Goal: Task Accomplishment & Management: Manage account settings

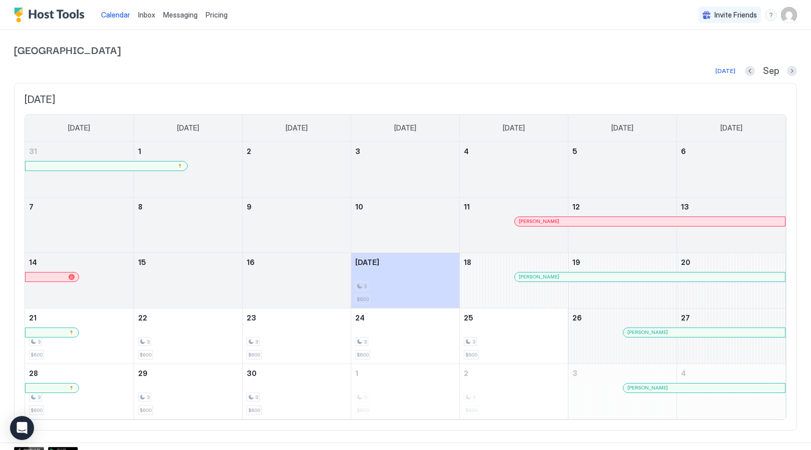
click at [148, 15] on span "Inbox" at bounding box center [146, 15] width 17 height 9
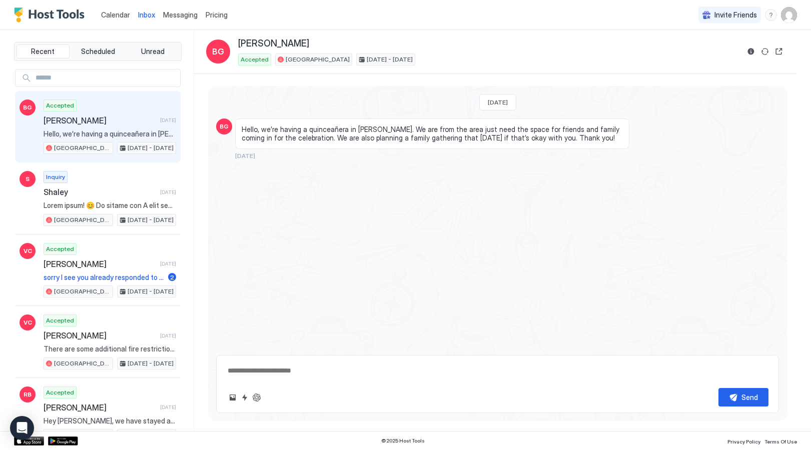
click at [144, 15] on span "Inbox" at bounding box center [146, 15] width 17 height 9
type textarea "*"
click at [793, 14] on img "User profile" at bounding box center [789, 15] width 16 height 16
click at [113, 12] on span "Calendar" at bounding box center [115, 15] width 29 height 9
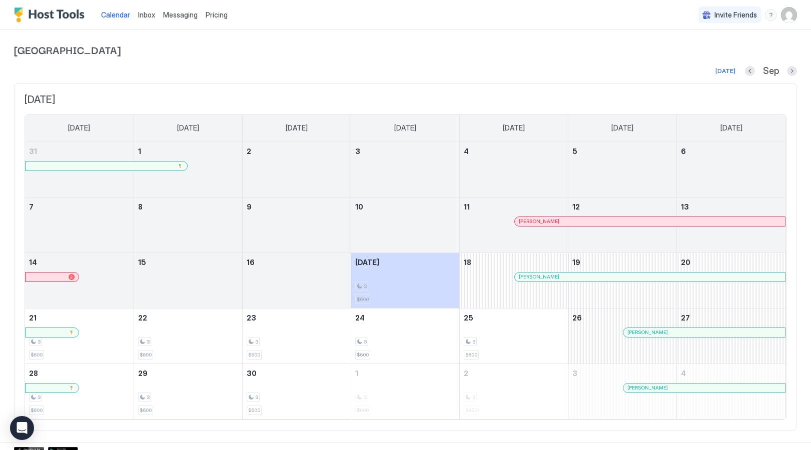
click at [152, 15] on span "Inbox" at bounding box center [146, 15] width 17 height 9
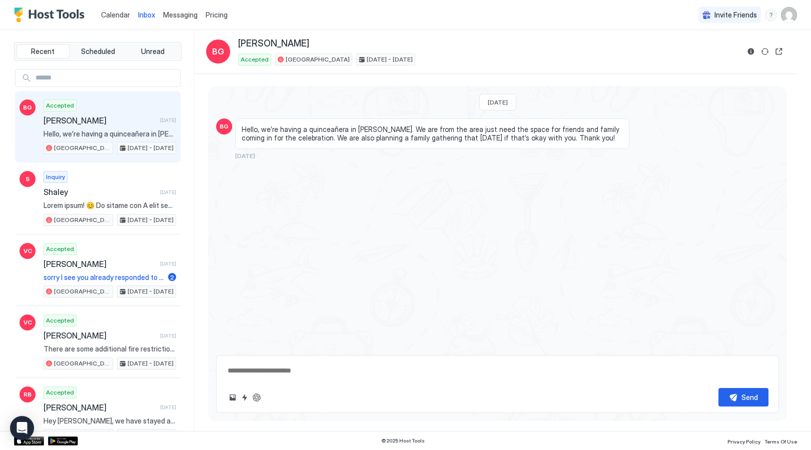
type textarea "*"
click at [788, 15] on img "User profile" at bounding box center [789, 15] width 16 height 16
click at [689, 54] on span "Settings" at bounding box center [698, 56] width 27 height 9
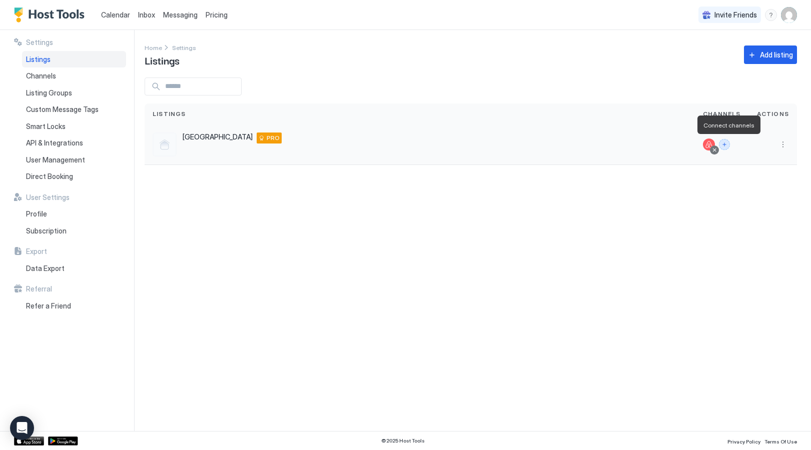
click at [729, 145] on button "Connect channels" at bounding box center [724, 144] width 11 height 11
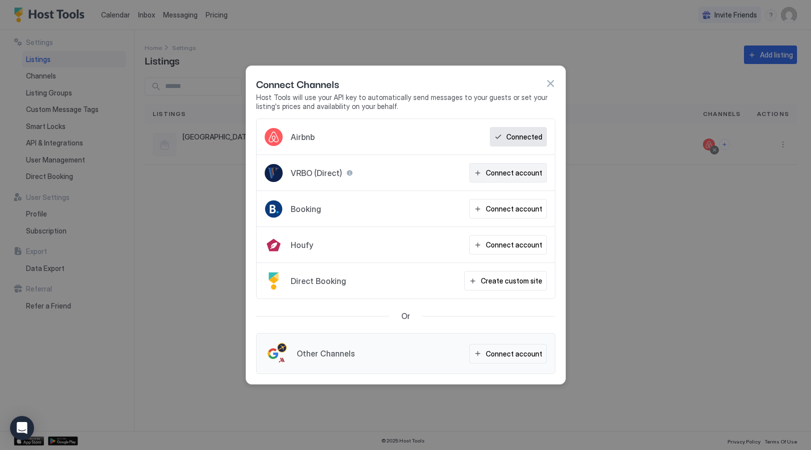
click at [521, 173] on div "Connect account" at bounding box center [514, 173] width 57 height 11
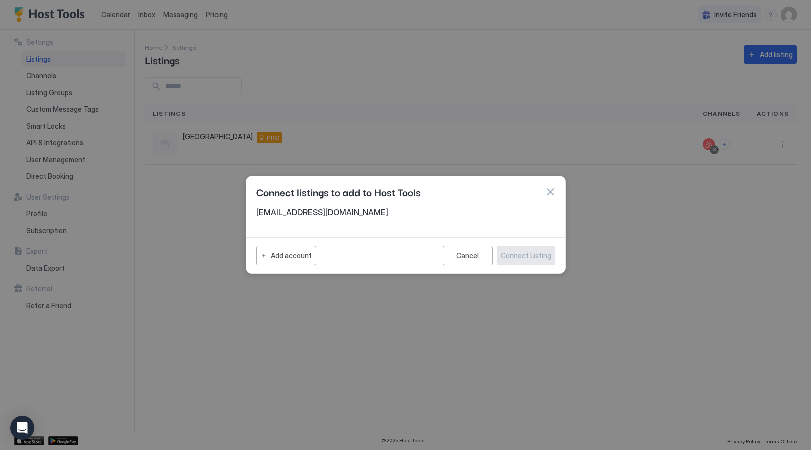
click at [546, 192] on button "button" at bounding box center [550, 192] width 10 height 10
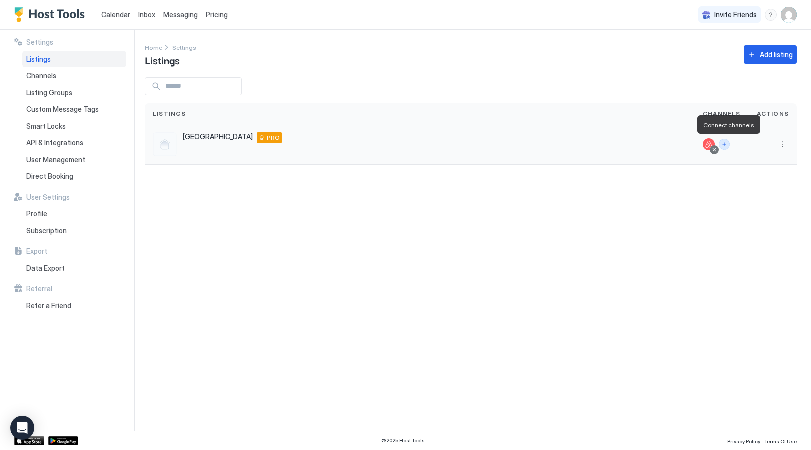
click at [728, 145] on button "Connect channels" at bounding box center [724, 144] width 11 height 11
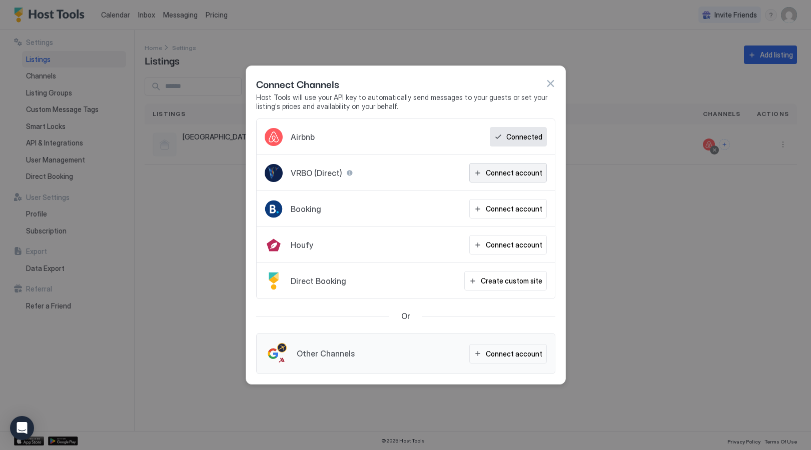
click at [523, 171] on div "Connect account" at bounding box center [514, 173] width 57 height 11
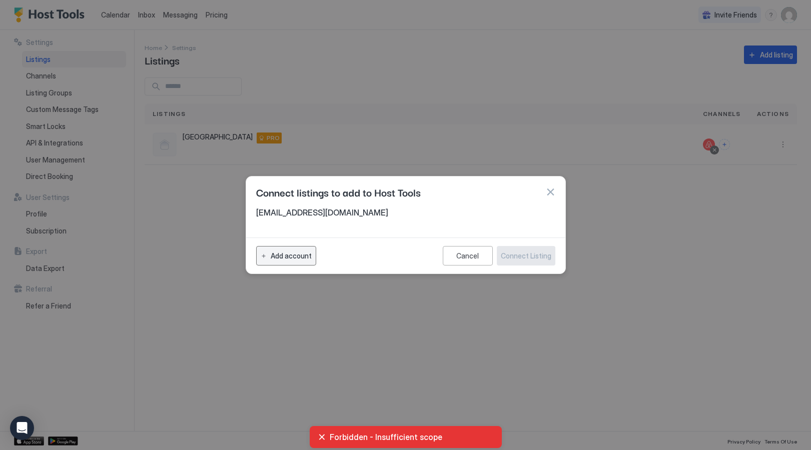
click at [292, 258] on div "Add account" at bounding box center [291, 256] width 41 height 11
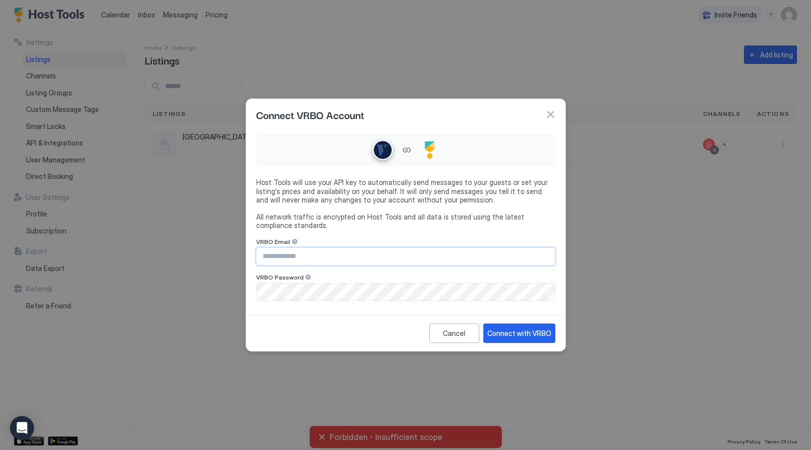
click at [300, 259] on input "Input Field" at bounding box center [406, 256] width 298 height 17
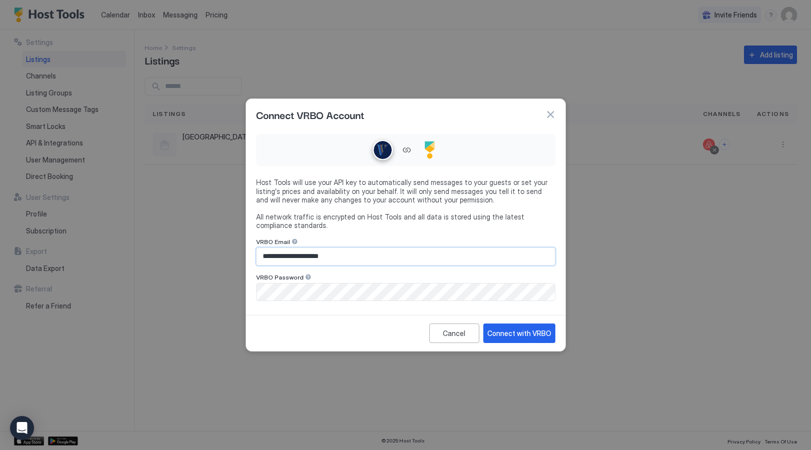
type input "**********"
click at [508, 335] on div "Connect with VRBO" at bounding box center [519, 333] width 64 height 11
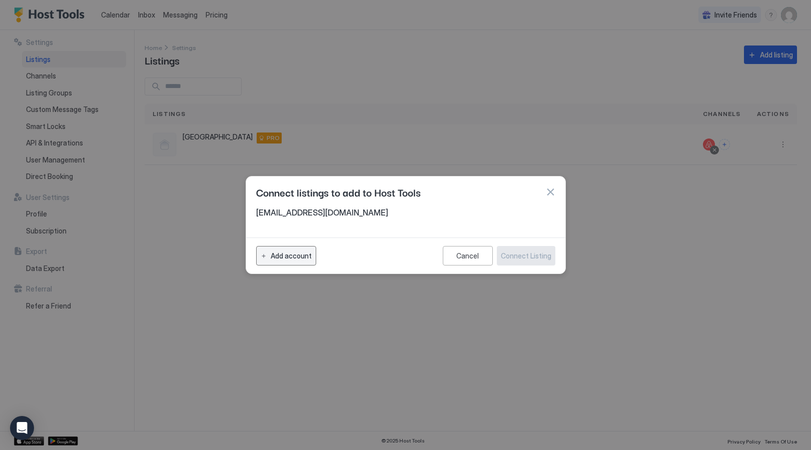
click at [294, 256] on div "Add account" at bounding box center [291, 256] width 41 height 11
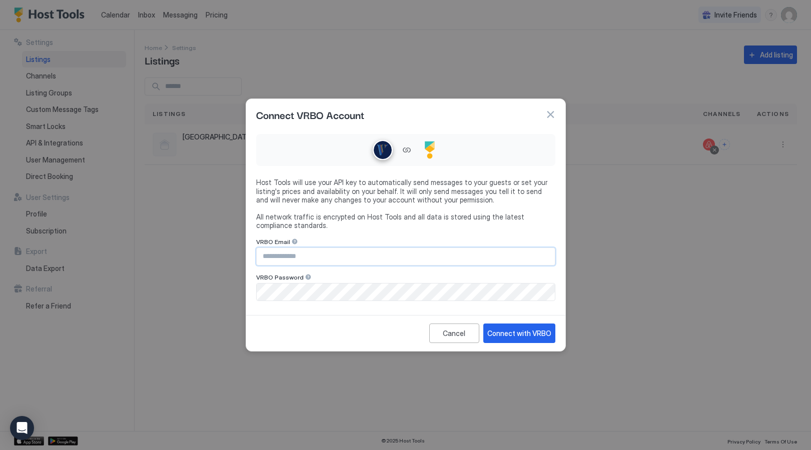
click at [310, 259] on input "Input Field" at bounding box center [406, 256] width 298 height 17
click at [316, 255] on input "Input Field" at bounding box center [406, 256] width 298 height 17
type input "**********"
click at [513, 334] on div "Connect with VRBO" at bounding box center [519, 333] width 64 height 11
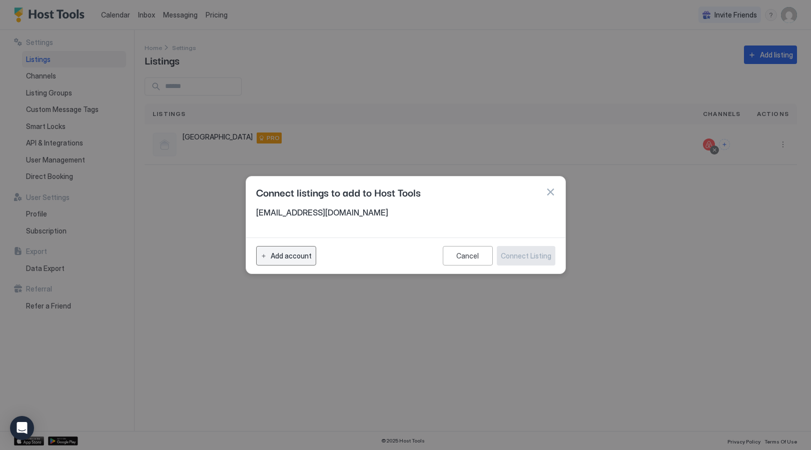
click at [292, 254] on div "Add account" at bounding box center [291, 256] width 41 height 11
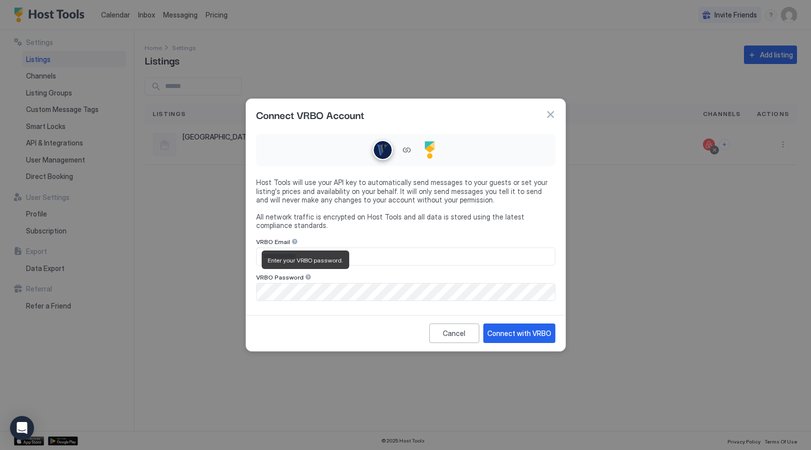
click at [294, 252] on div "Enter your VRBO password." at bounding box center [306, 260] width 88 height 19
click at [374, 257] on input "Input Field" at bounding box center [406, 256] width 298 height 17
type input "**********"
click at [521, 333] on div "Connect with VRBO" at bounding box center [519, 333] width 64 height 11
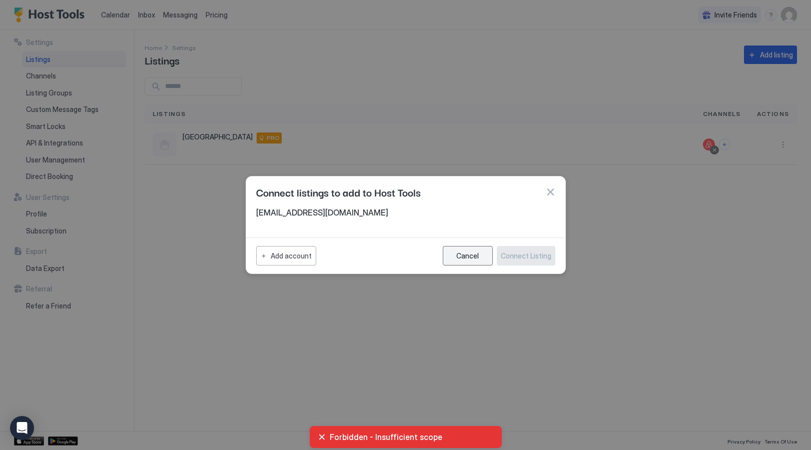
click at [471, 257] on div "Cancel" at bounding box center [467, 256] width 23 height 9
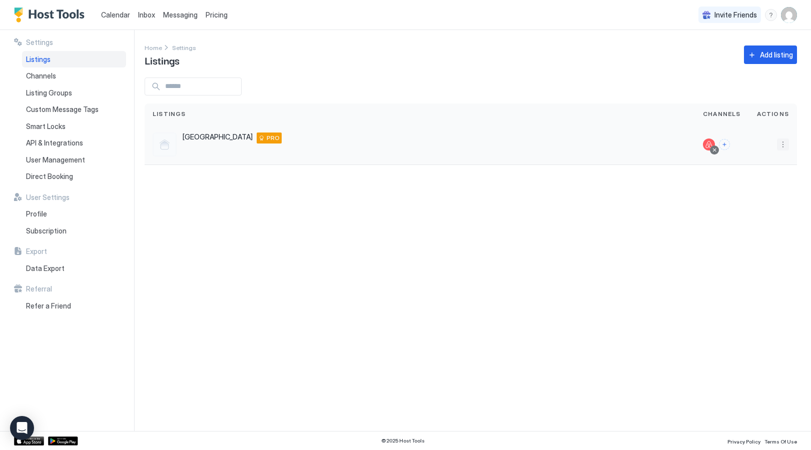
click at [781, 141] on button "More options" at bounding box center [783, 145] width 12 height 12
click at [758, 204] on span "Connect Channel" at bounding box center [763, 207] width 50 height 8
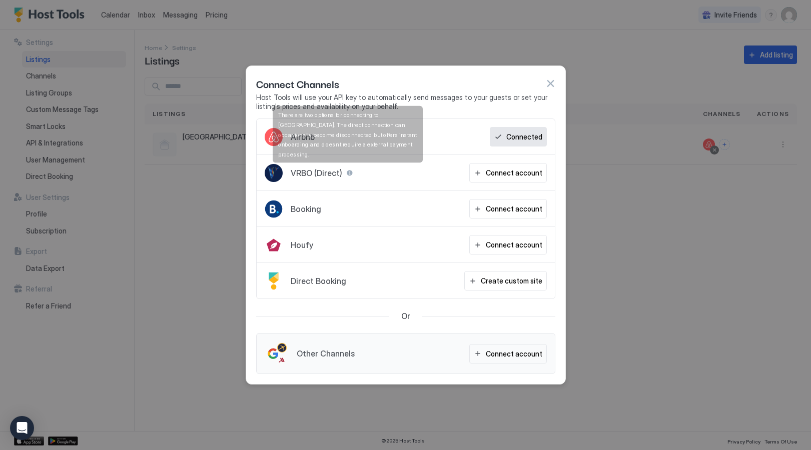
click at [347, 173] on div at bounding box center [349, 173] width 7 height 7
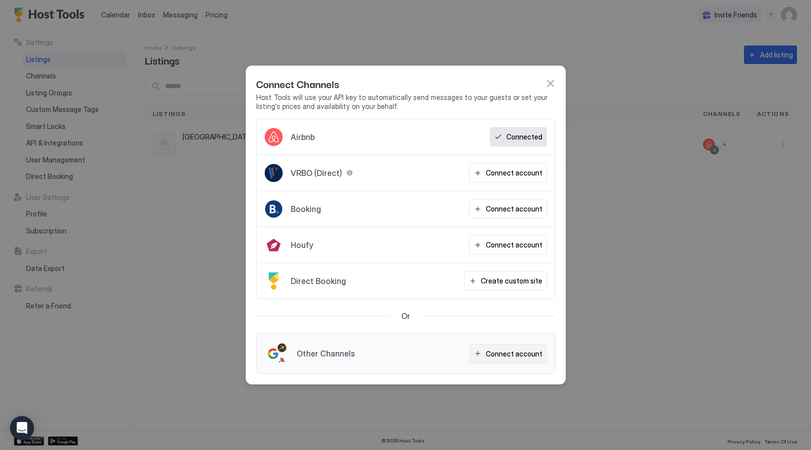
click at [495, 349] on div "Connect account" at bounding box center [514, 354] width 57 height 11
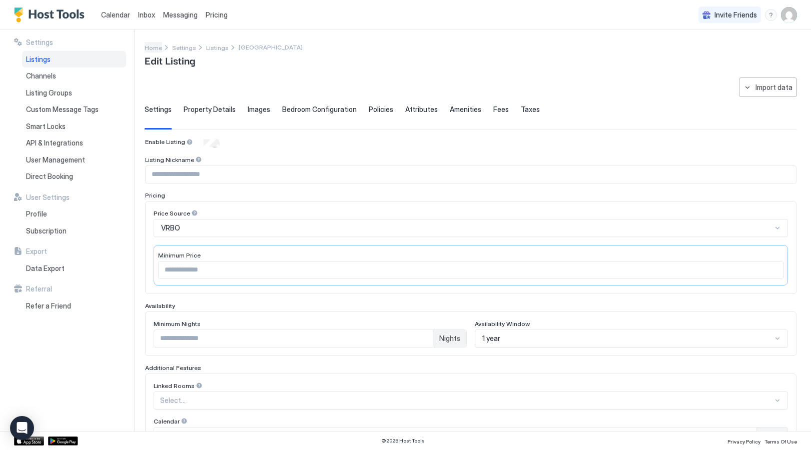
click at [150, 47] on span "Home" at bounding box center [154, 48] width 18 height 8
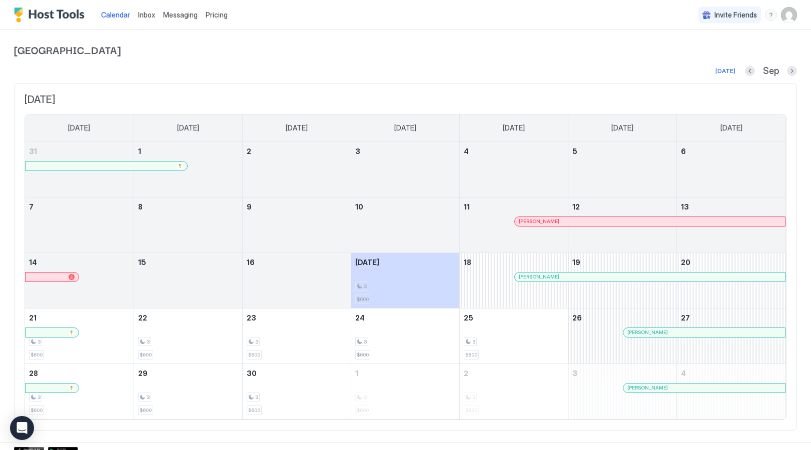
click at [788, 15] on img "User profile" at bounding box center [789, 15] width 16 height 16
click at [699, 58] on span "Settings" at bounding box center [698, 56] width 27 height 9
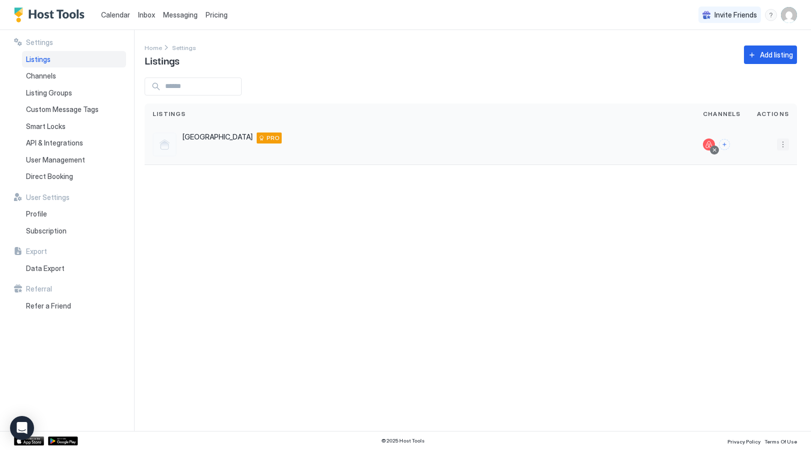
click at [783, 148] on button "More options" at bounding box center [783, 145] width 12 height 12
click at [754, 208] on span "Connect Channel" at bounding box center [763, 207] width 50 height 8
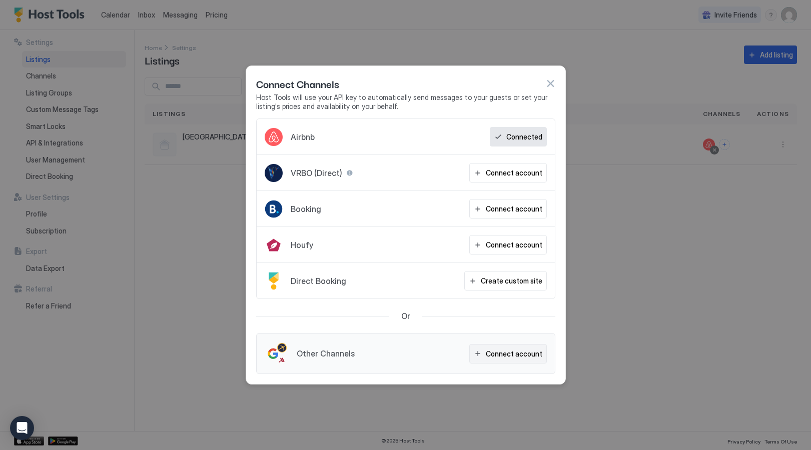
click at [526, 357] on div "Connect account" at bounding box center [514, 354] width 57 height 11
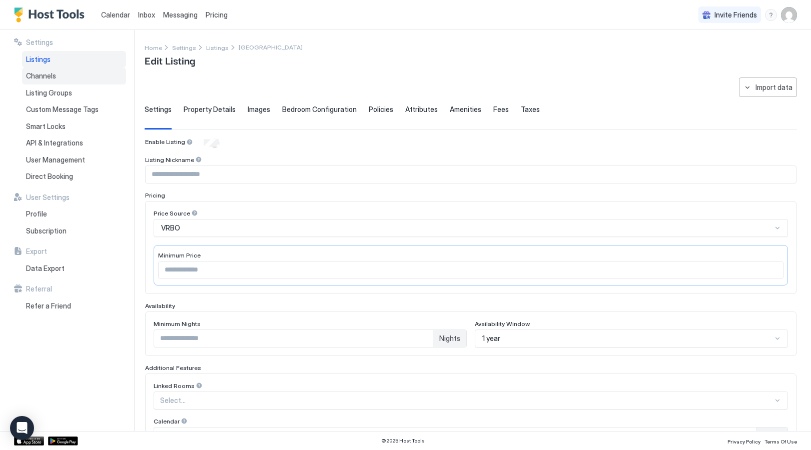
click at [47, 78] on span "Channels" at bounding box center [41, 76] width 30 height 9
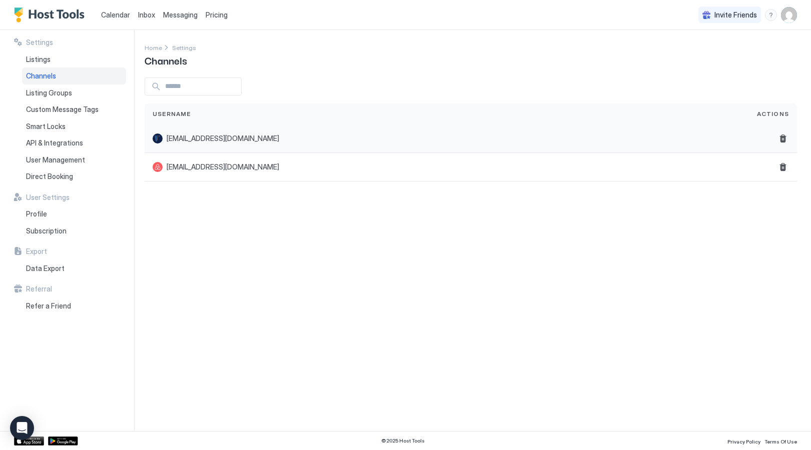
click at [236, 137] on span "jeremyfenlon@gmail.com" at bounding box center [223, 138] width 113 height 9
click at [149, 15] on span "Inbox" at bounding box center [146, 15] width 17 height 9
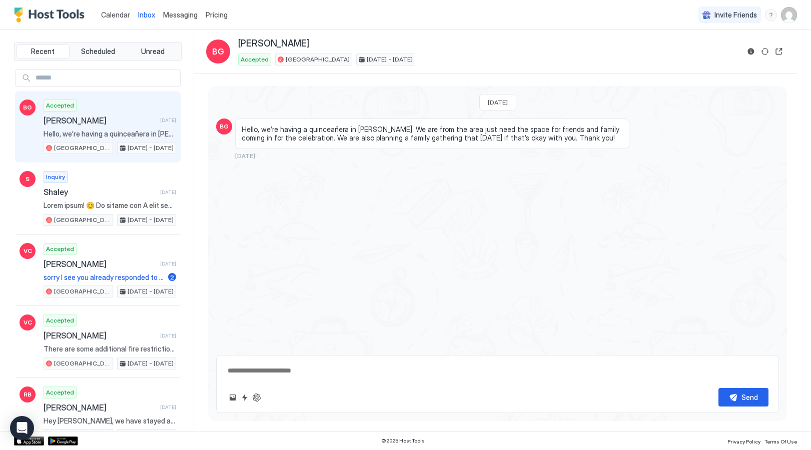
click at [149, 15] on span "Inbox" at bounding box center [146, 15] width 17 height 9
click at [157, 49] on span "Unread" at bounding box center [153, 51] width 24 height 9
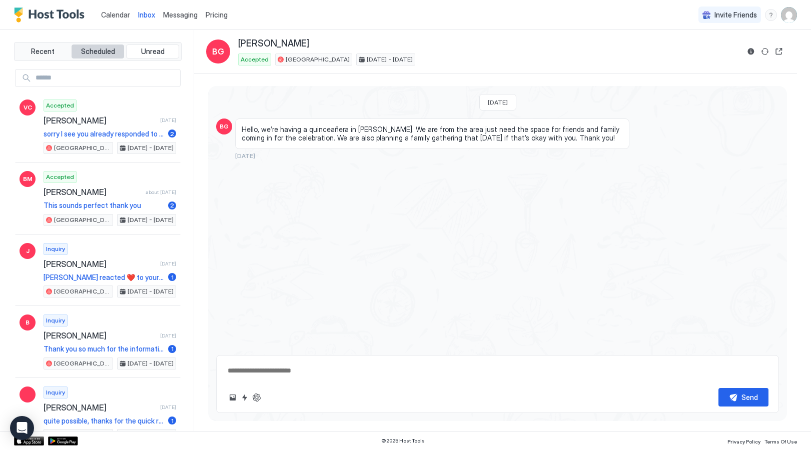
click at [106, 51] on span "Scheduled" at bounding box center [98, 51] width 34 height 9
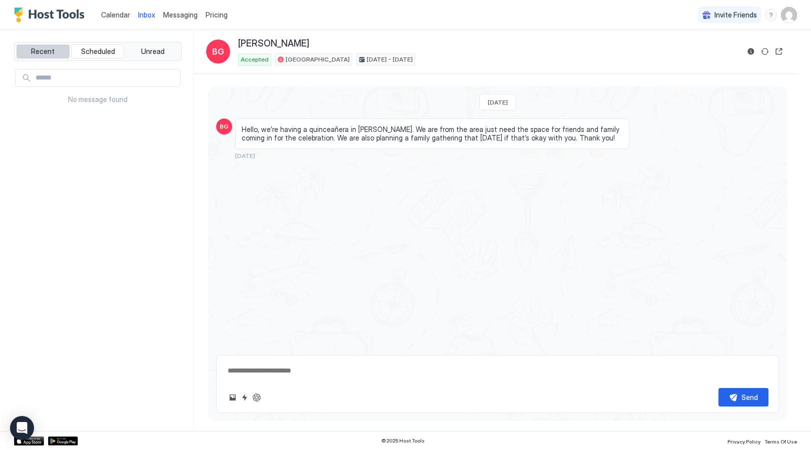
click at [38, 46] on button "Recent" at bounding box center [43, 52] width 53 height 14
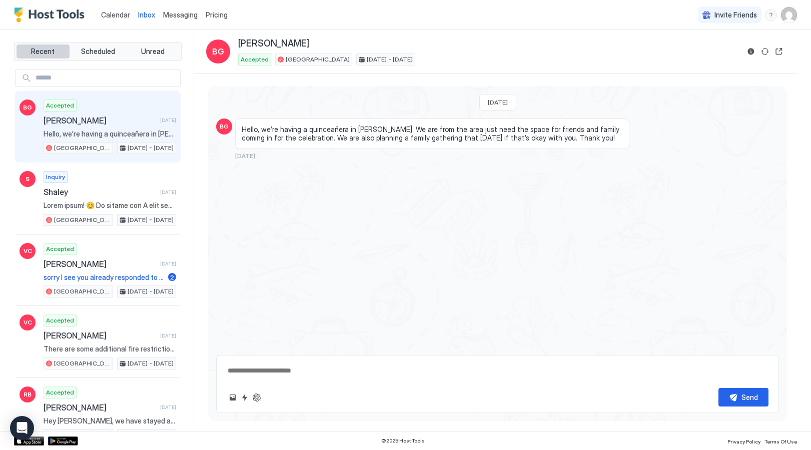
type textarea "*"
click at [57, 15] on img "Host Tools Logo" at bounding box center [51, 15] width 75 height 15
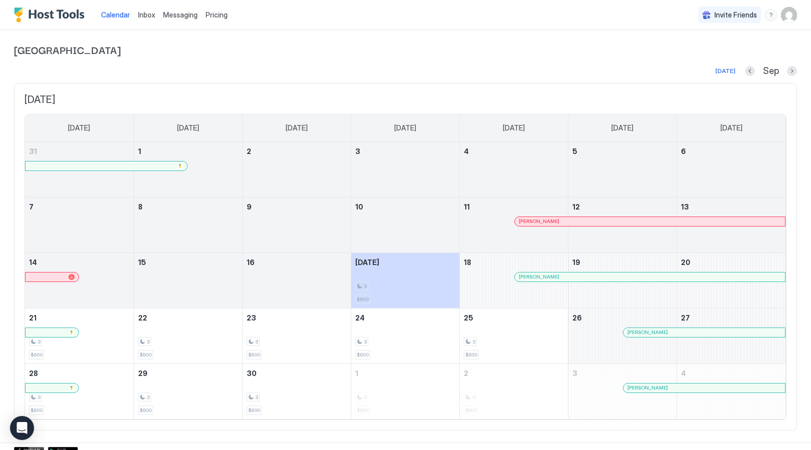
click at [123, 14] on span "Calendar" at bounding box center [115, 15] width 29 height 9
click at [789, 19] on img "User profile" at bounding box center [789, 15] width 16 height 16
click at [711, 48] on div "Settings" at bounding box center [732, 57] width 127 height 18
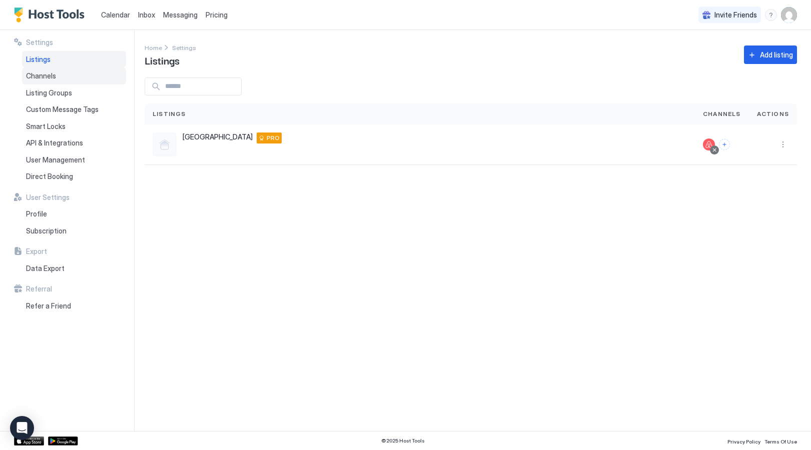
click at [46, 78] on span "Channels" at bounding box center [41, 76] width 30 height 9
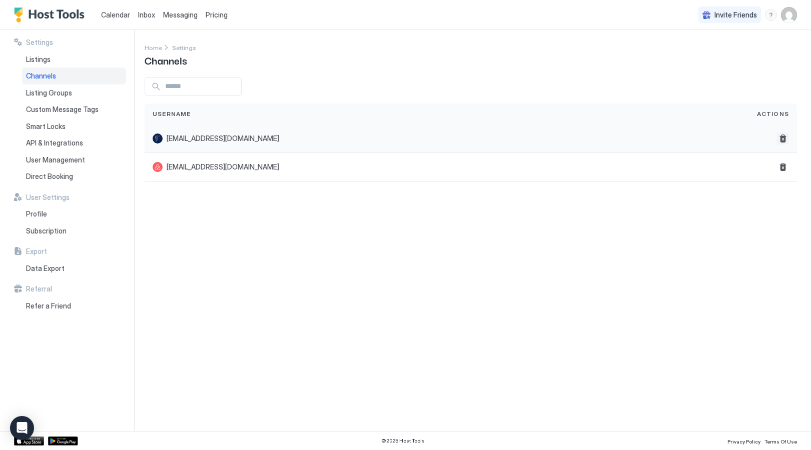
click at [781, 142] on button "Delete" at bounding box center [783, 139] width 12 height 12
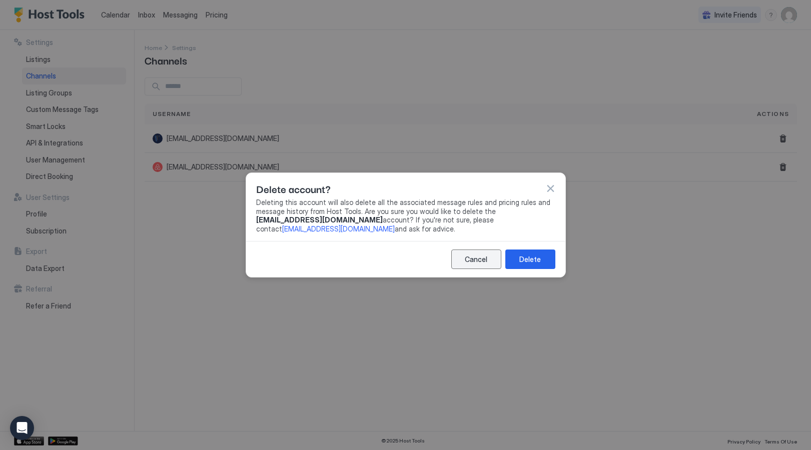
click at [475, 259] on div "Cancel" at bounding box center [476, 259] width 23 height 11
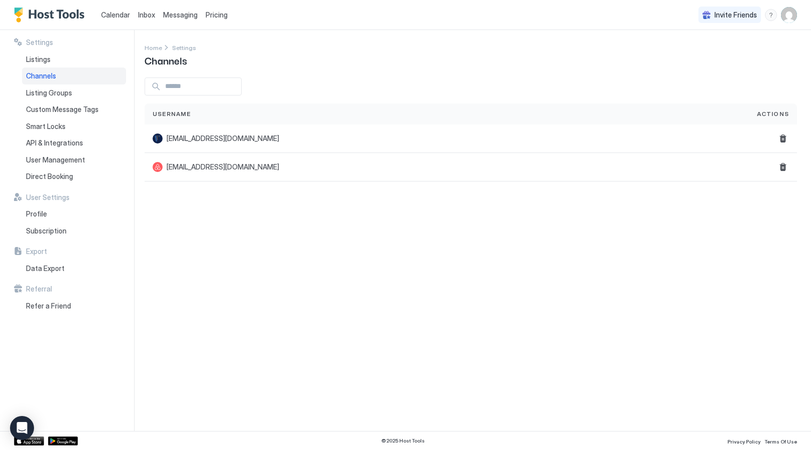
click at [41, 44] on span "Settings" at bounding box center [39, 42] width 27 height 9
click at [38, 61] on span "Listings" at bounding box center [38, 59] width 25 height 9
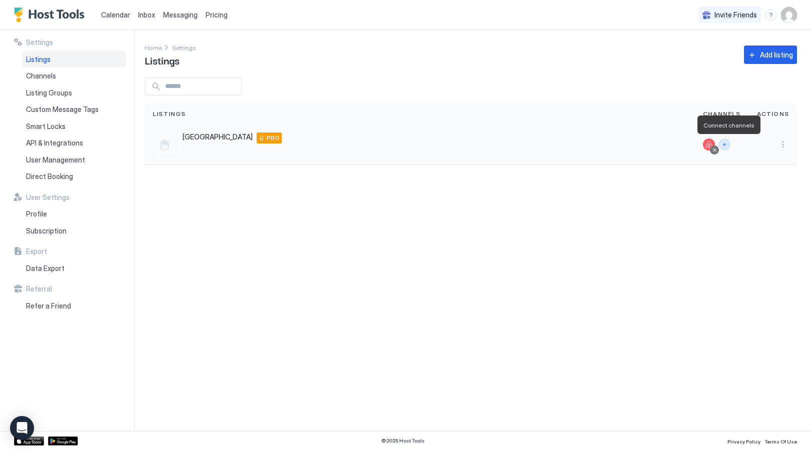
click at [729, 145] on button "Connect channels" at bounding box center [724, 144] width 11 height 11
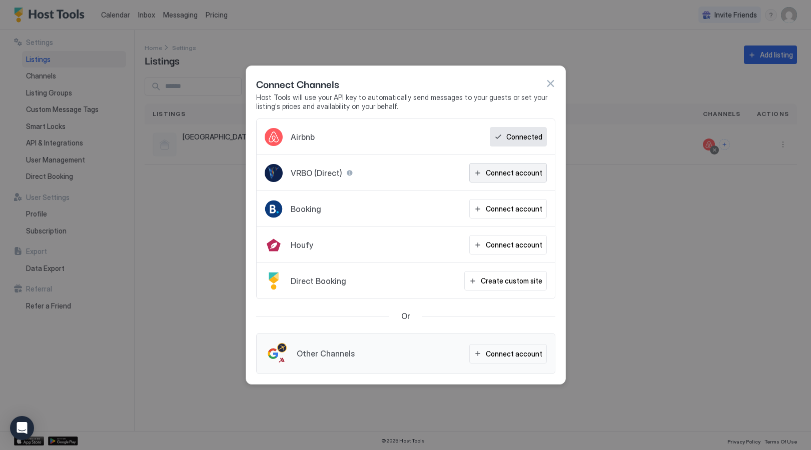
click at [528, 170] on div "Connect account" at bounding box center [514, 173] width 57 height 11
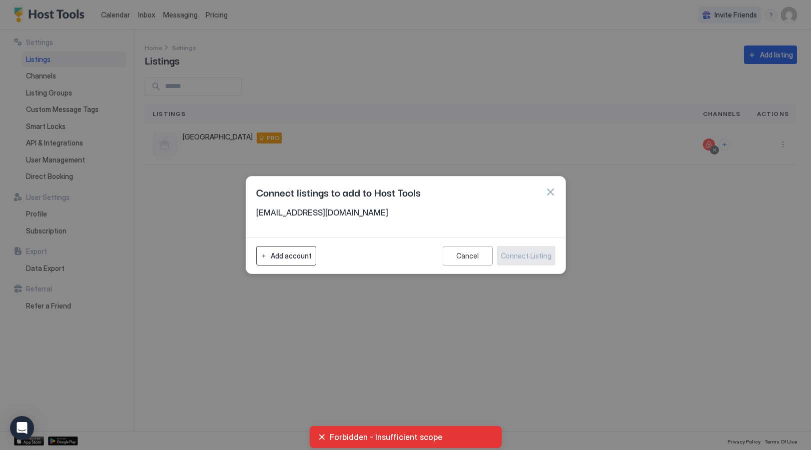
click at [293, 251] on div "Add account" at bounding box center [291, 256] width 41 height 11
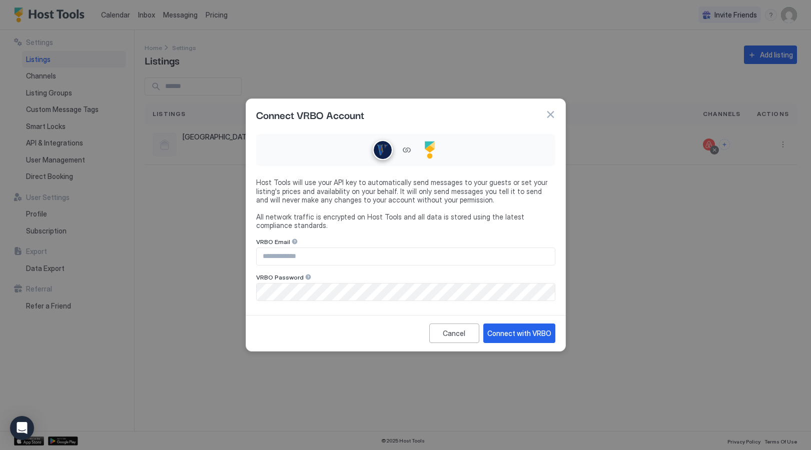
click at [550, 111] on button "button" at bounding box center [550, 115] width 10 height 10
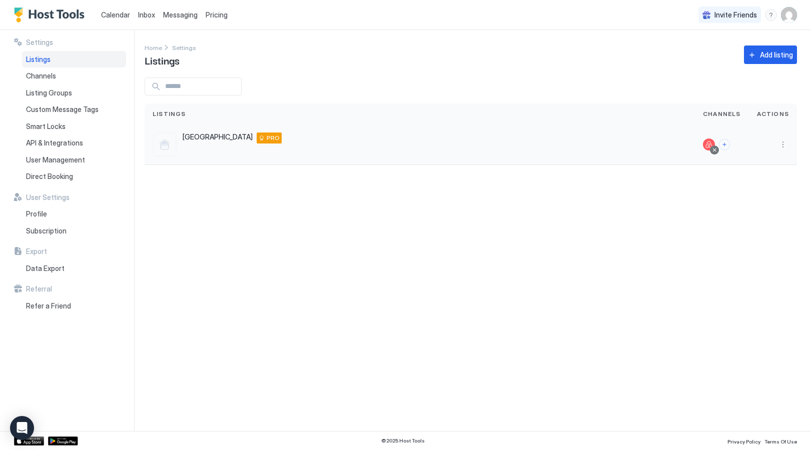
click at [741, 144] on div at bounding box center [722, 145] width 38 height 12
click at [727, 144] on button "Connect channels" at bounding box center [724, 144] width 11 height 11
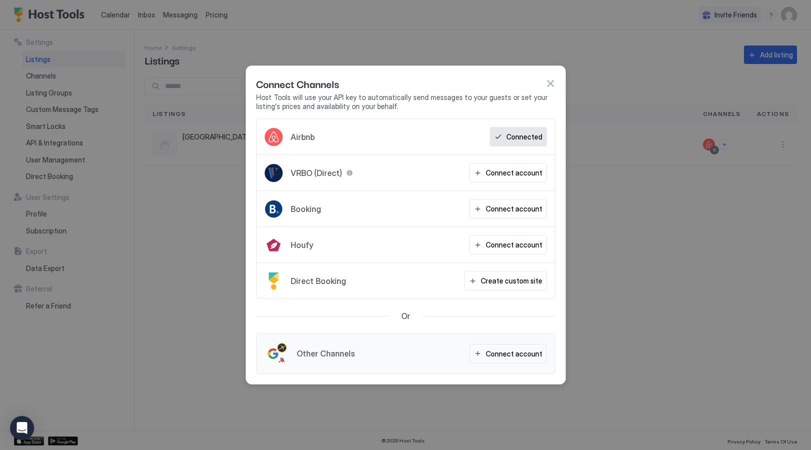
click at [443, 169] on div "VRBO (Direct) Connect account" at bounding box center [406, 173] width 298 height 36
click at [489, 169] on div "Connect account" at bounding box center [514, 173] width 57 height 11
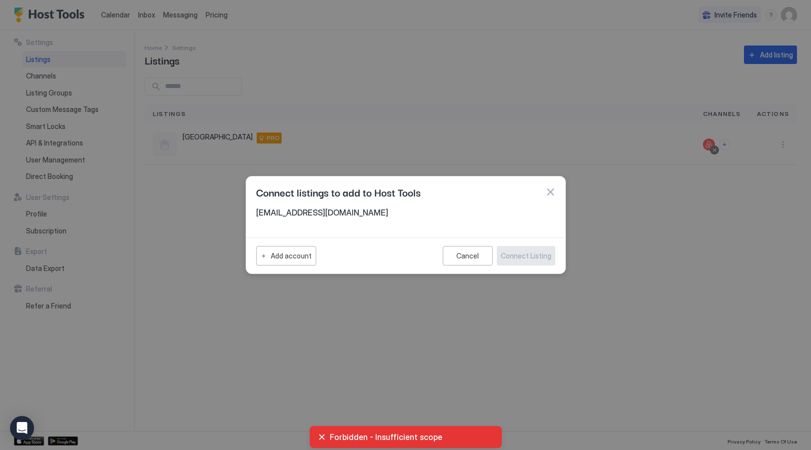
click at [490, 223] on div "jeremyfenlon@gmail.com" at bounding box center [405, 216] width 299 height 16
click at [549, 191] on button "button" at bounding box center [550, 192] width 10 height 10
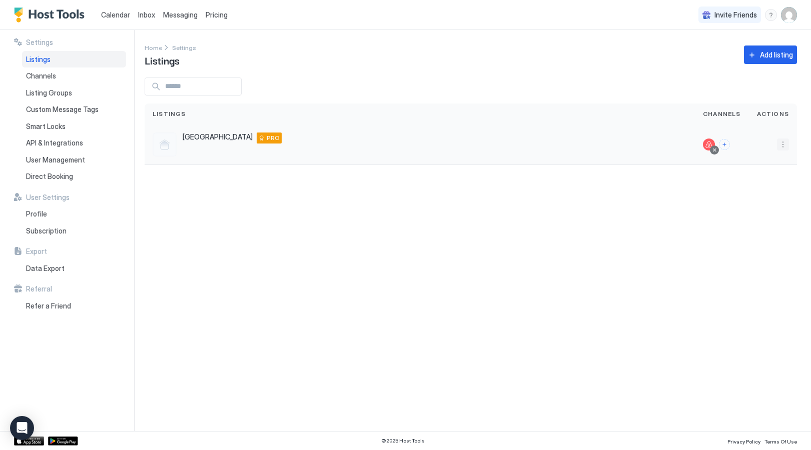
click at [780, 145] on button "More options" at bounding box center [783, 145] width 12 height 12
click at [752, 205] on span "Connect Channel" at bounding box center [763, 207] width 50 height 8
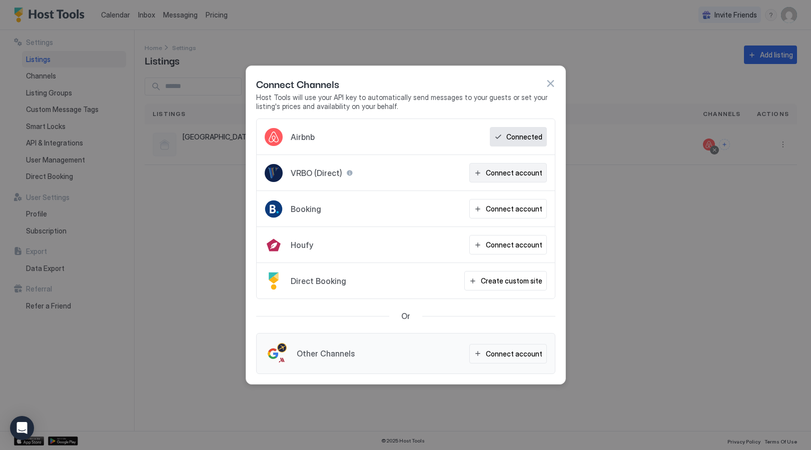
click at [515, 176] on div "Connect account" at bounding box center [514, 173] width 57 height 11
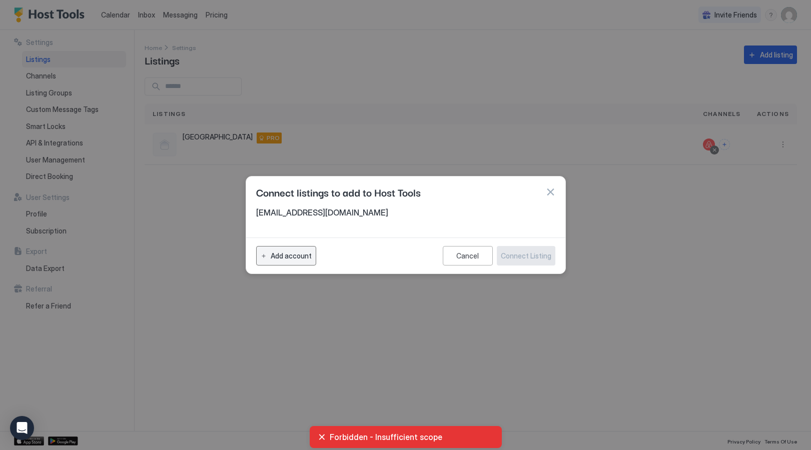
click at [297, 258] on div "Add account" at bounding box center [291, 256] width 41 height 11
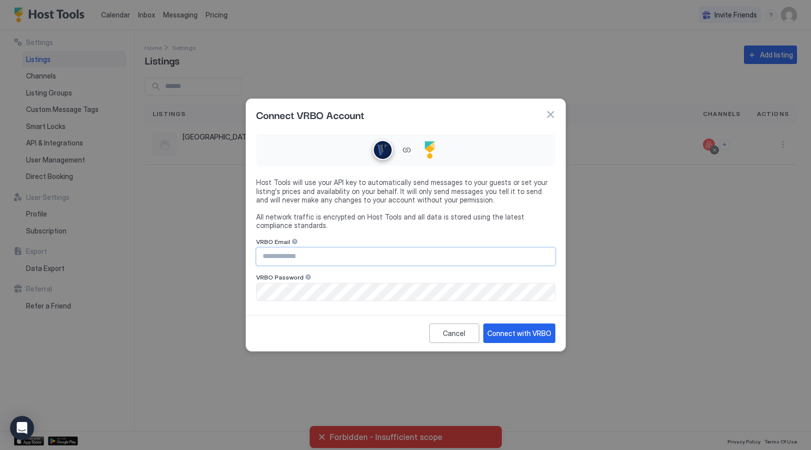
click at [304, 256] on input "Input Field" at bounding box center [406, 256] width 298 height 17
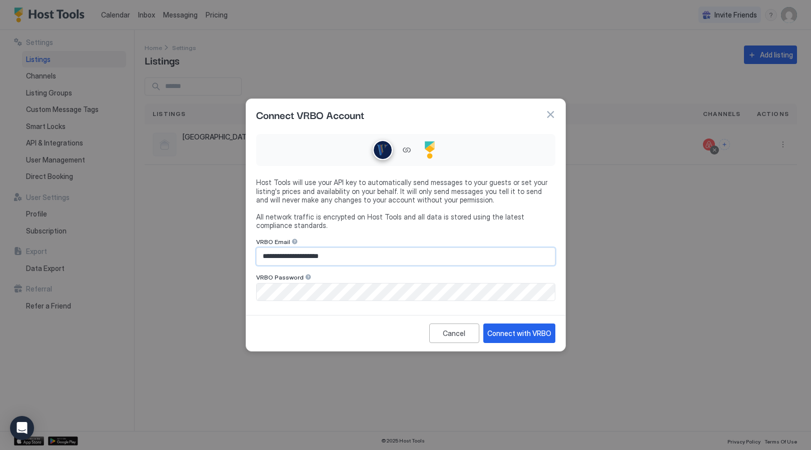
type input "**********"
click at [508, 333] on div "Connect with VRBO" at bounding box center [519, 333] width 64 height 11
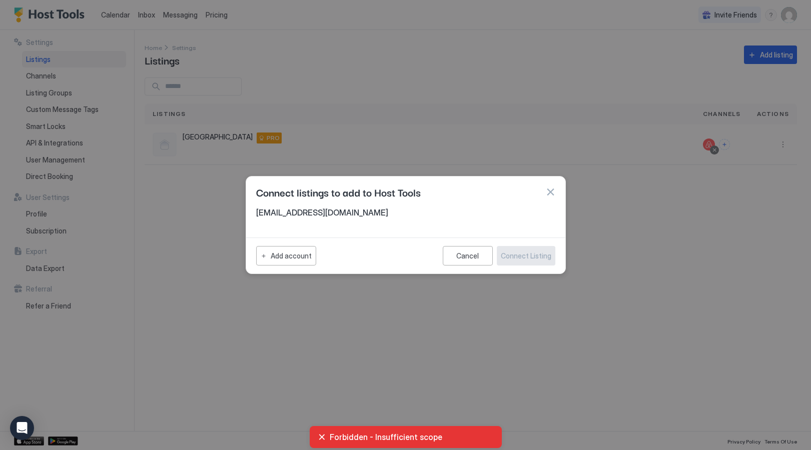
click at [549, 196] on button "button" at bounding box center [550, 192] width 10 height 10
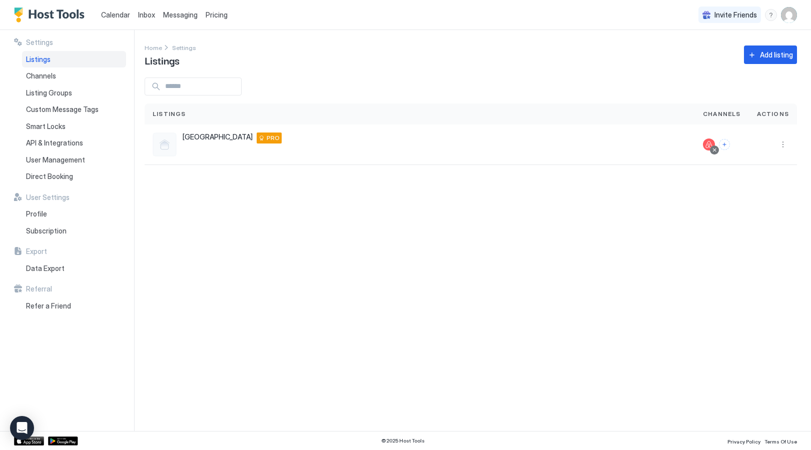
click at [791, 14] on img "User profile" at bounding box center [789, 15] width 16 height 16
click at [194, 299] on div at bounding box center [405, 225] width 811 height 450
click at [20, 426] on icon "Open Intercom Messenger" at bounding box center [22, 428] width 12 height 13
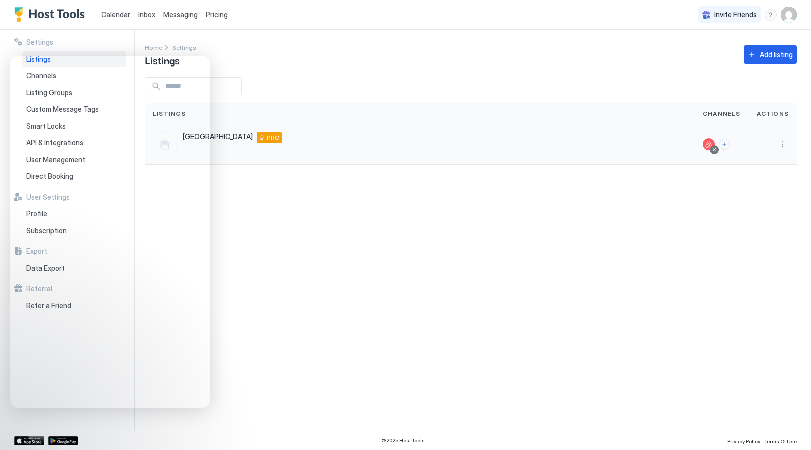
click at [732, 145] on div at bounding box center [722, 145] width 38 height 12
click at [728, 145] on button "Connect channels" at bounding box center [724, 144] width 11 height 11
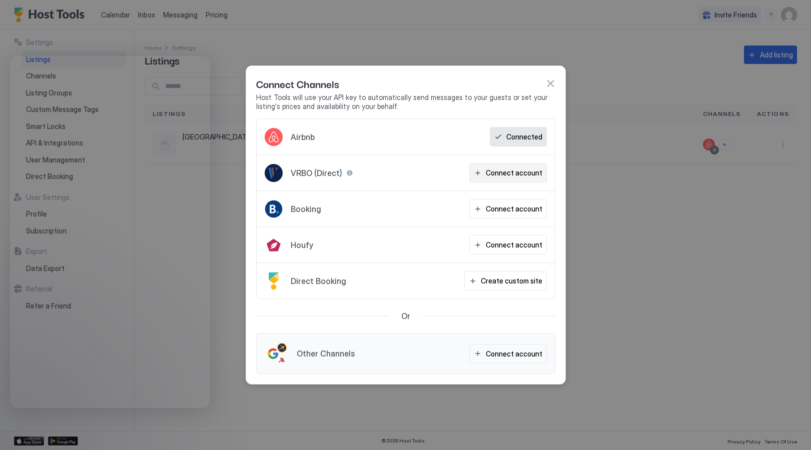
click at [509, 173] on div "Connect account" at bounding box center [514, 173] width 57 height 11
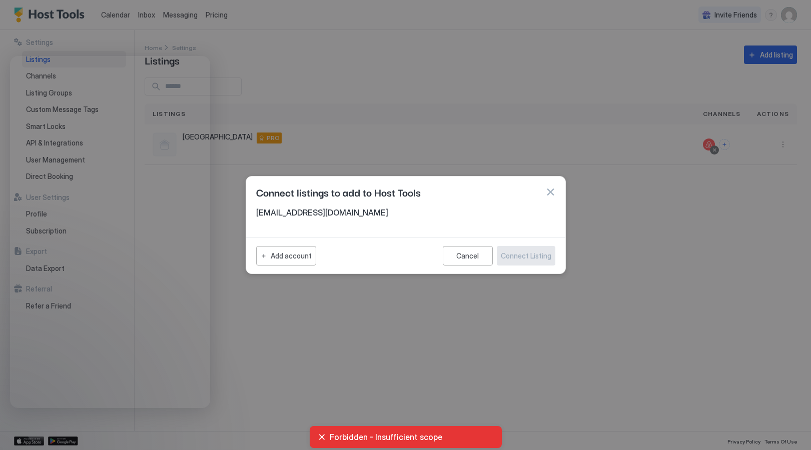
click at [552, 189] on button "button" at bounding box center [550, 192] width 10 height 10
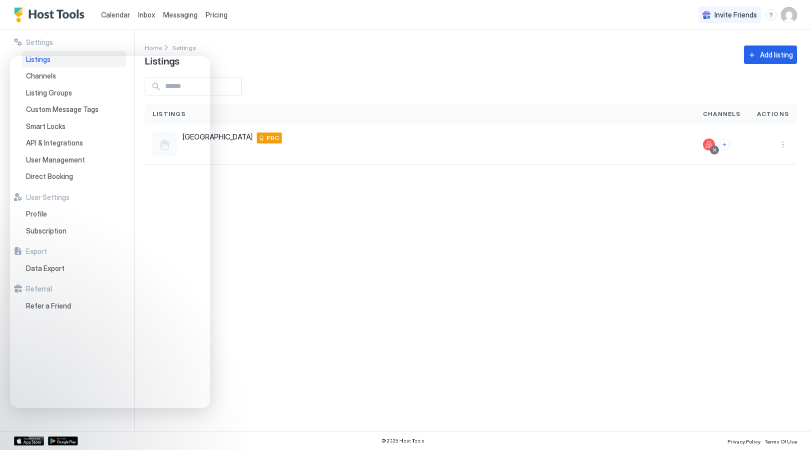
click at [551, 246] on div "Settings Home Settings Listings Add listing Listings Channels Actions Hideaway …" at bounding box center [478, 230] width 666 height 401
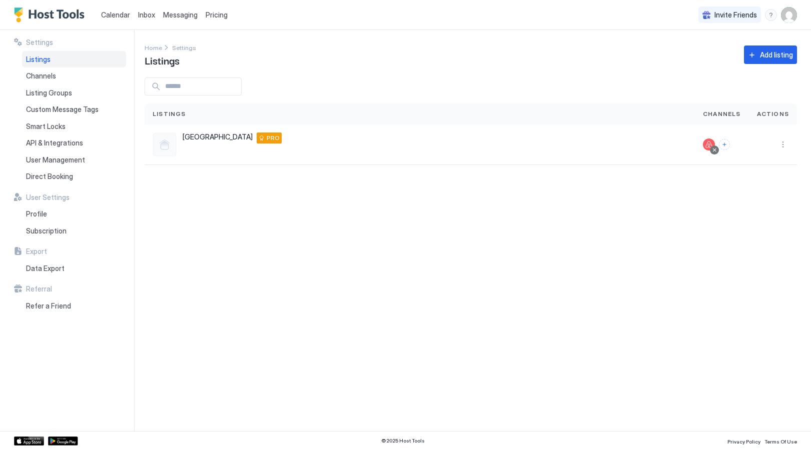
click at [794, 18] on img "User profile" at bounding box center [789, 15] width 16 height 16
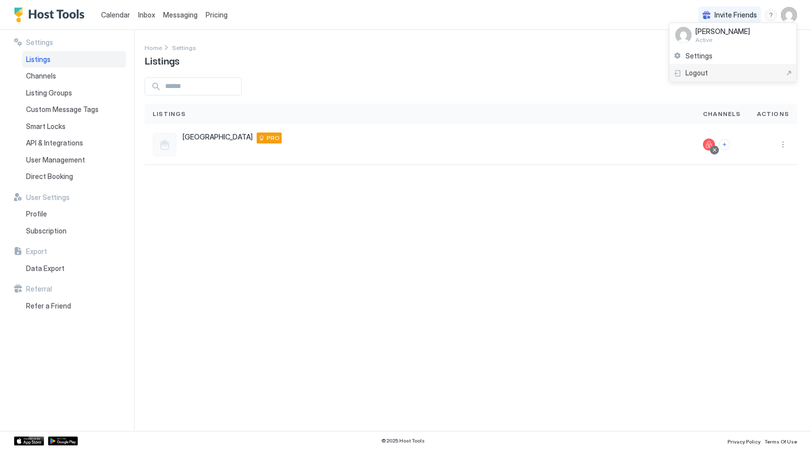
click at [696, 73] on span "Logout" at bounding box center [696, 73] width 23 height 9
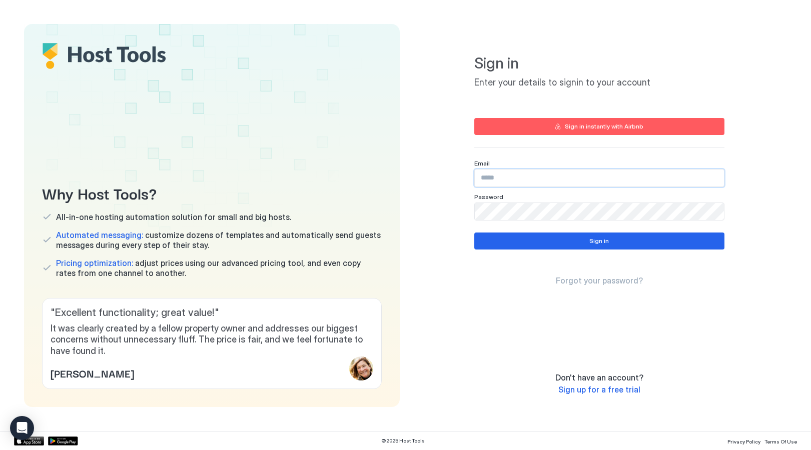
click at [541, 179] on input "Input Field" at bounding box center [599, 178] width 249 height 17
type input "**********"
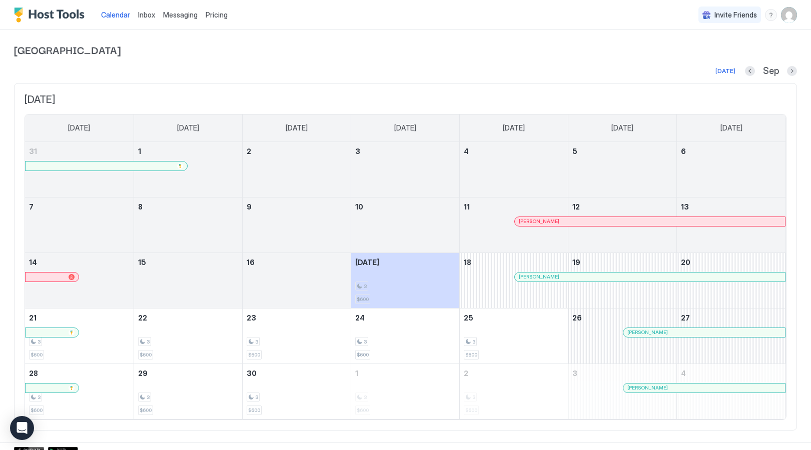
click at [146, 15] on span "Inbox" at bounding box center [146, 15] width 17 height 9
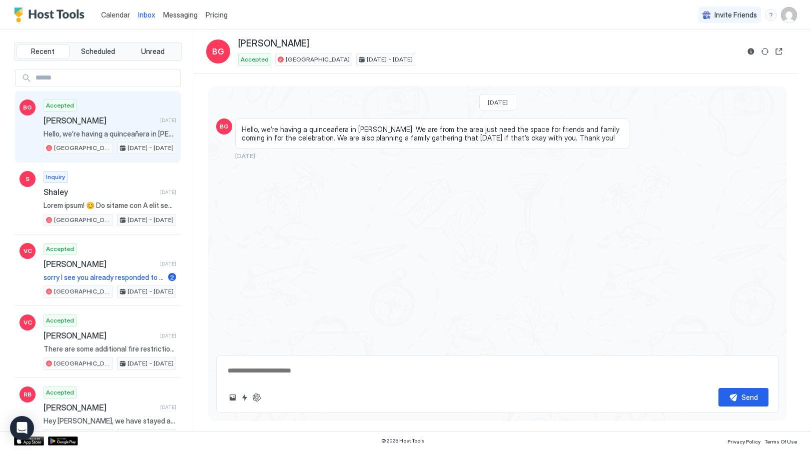
click at [146, 15] on span "Inbox" at bounding box center [146, 15] width 17 height 9
type textarea "*"
